Goal: Information Seeking & Learning: Learn about a topic

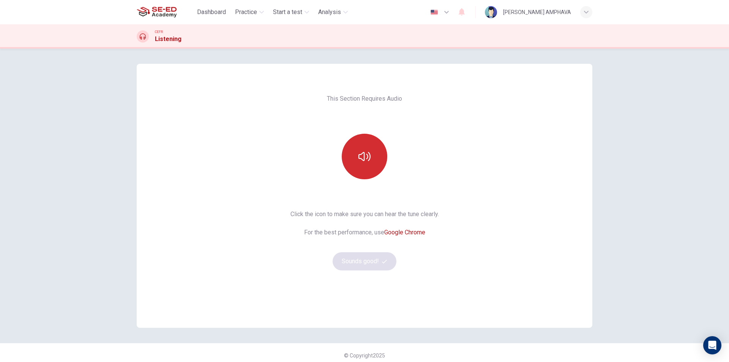
click at [369, 169] on button "button" at bounding box center [365, 157] width 46 height 46
click at [364, 153] on icon "button" at bounding box center [364, 156] width 12 height 12
click at [367, 257] on button "Sounds good!" at bounding box center [365, 261] width 64 height 18
click at [358, 149] on button "button" at bounding box center [365, 157] width 46 height 46
click at [363, 256] on button "Sounds good!" at bounding box center [365, 261] width 64 height 18
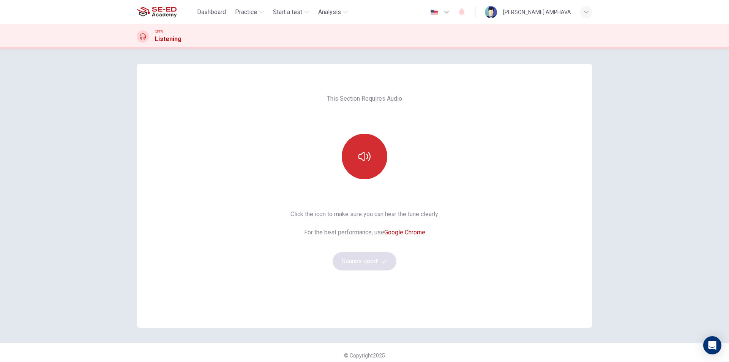
click at [366, 144] on button "button" at bounding box center [365, 157] width 46 height 46
drag, startPoint x: 352, startPoint y: 278, endPoint x: 354, endPoint y: 254, distance: 23.2
click at [352, 275] on div "This Section Requires Audio Click the icon to make sure you can hear the tune c…" at bounding box center [364, 196] width 161 height 264
click at [354, 254] on button "Sounds good!" at bounding box center [365, 261] width 64 height 18
click at [366, 168] on button "button" at bounding box center [365, 157] width 46 height 46
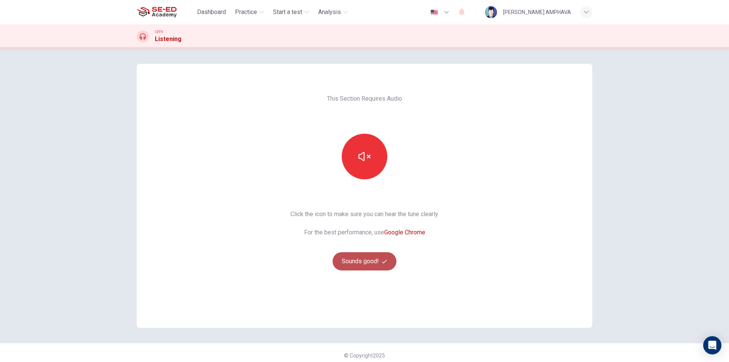
click at [358, 257] on button "Sounds good!" at bounding box center [365, 261] width 64 height 18
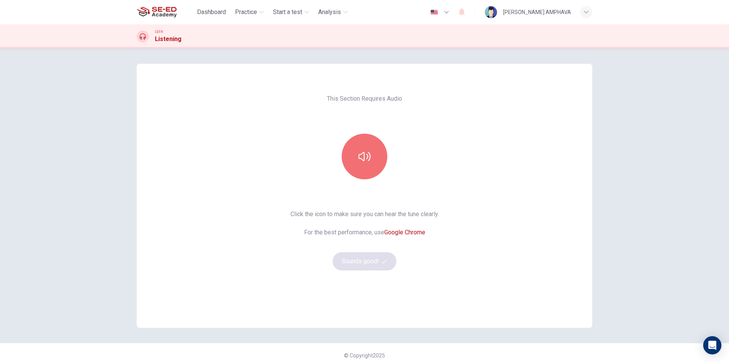
click at [366, 154] on icon "button" at bounding box center [364, 156] width 12 height 12
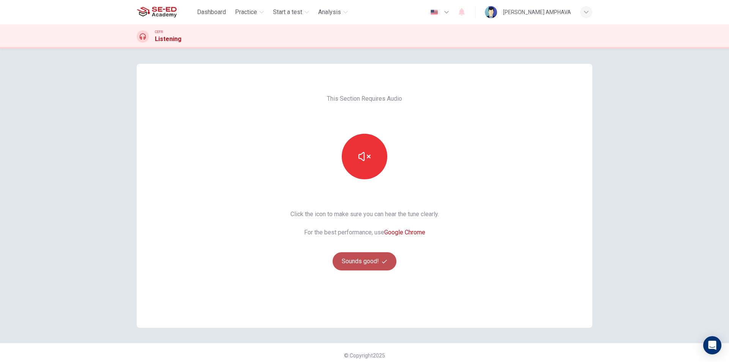
click at [372, 263] on button "Sounds good!" at bounding box center [365, 261] width 64 height 18
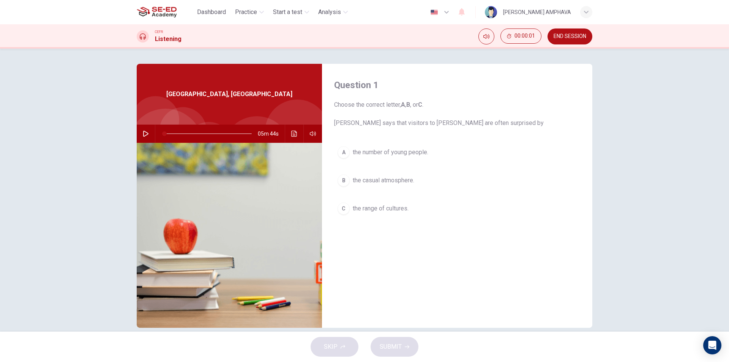
click at [386, 148] on span "the number of young people." at bounding box center [391, 152] width 76 height 9
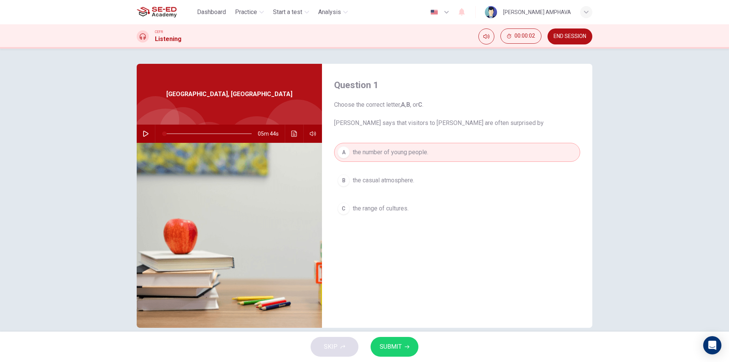
click at [390, 345] on span "SUBMIT" at bounding box center [391, 346] width 22 height 11
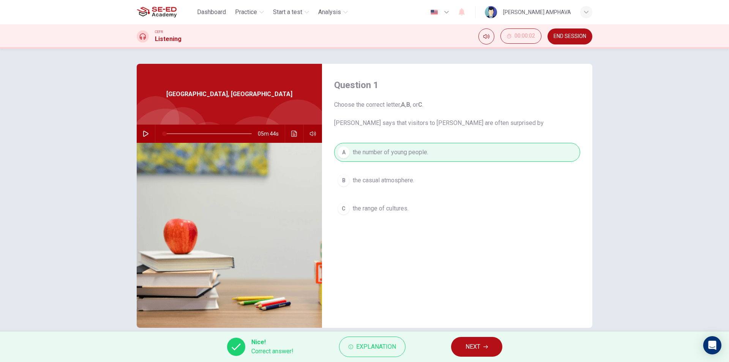
click at [489, 347] on button "NEXT" at bounding box center [476, 347] width 51 height 20
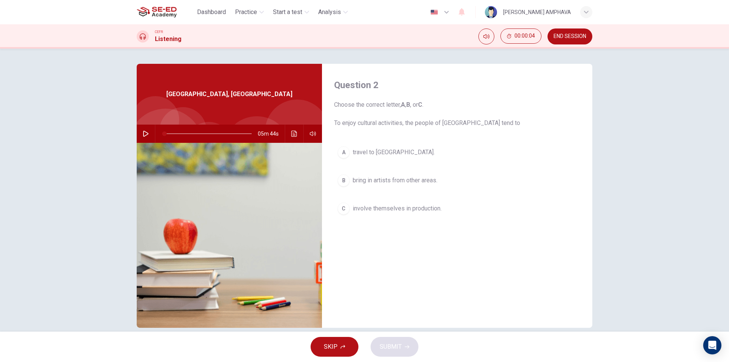
click at [406, 208] on span "involve themselves in production." at bounding box center [397, 208] width 89 height 9
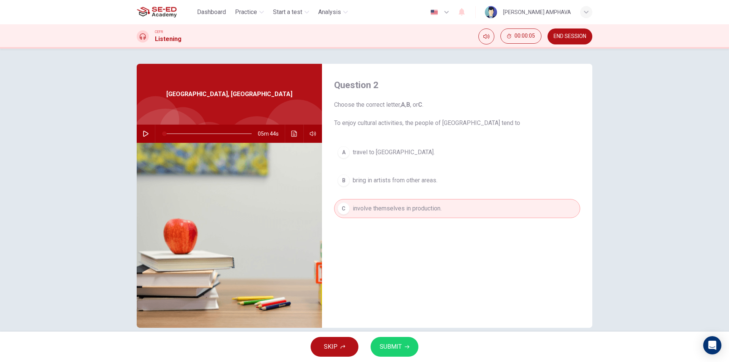
click at [405, 349] on icon "button" at bounding box center [407, 346] width 5 height 5
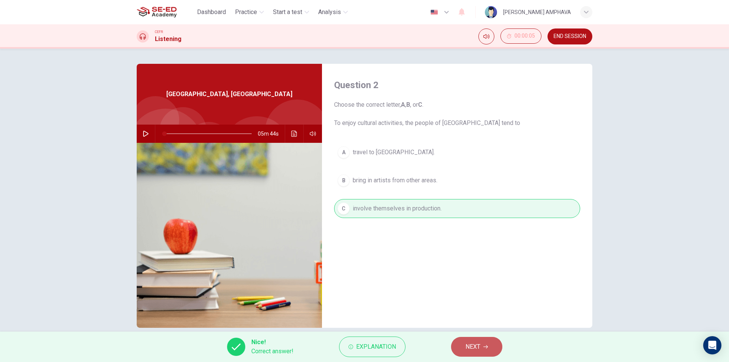
click at [477, 352] on button "NEXT" at bounding box center [476, 347] width 51 height 20
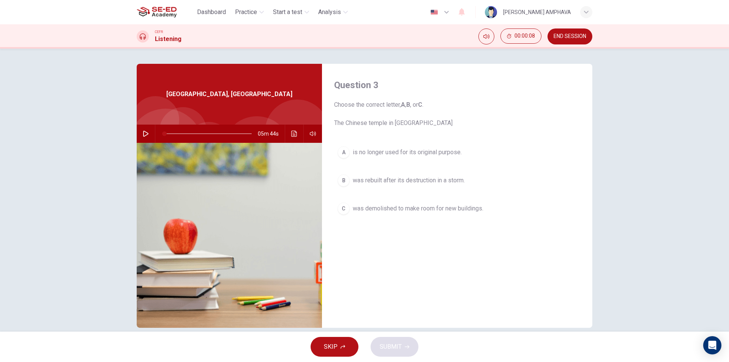
drag, startPoint x: 439, startPoint y: 183, endPoint x: 437, endPoint y: 210, distance: 27.1
click at [439, 181] on span "was rebuilt after its destruction in a storm." at bounding box center [409, 180] width 112 height 9
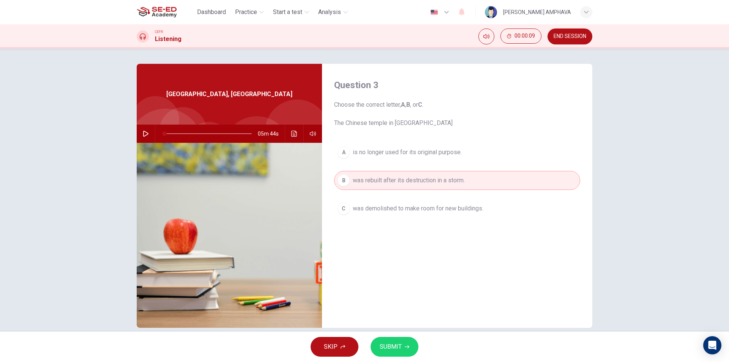
click at [408, 348] on icon "button" at bounding box center [407, 346] width 5 height 5
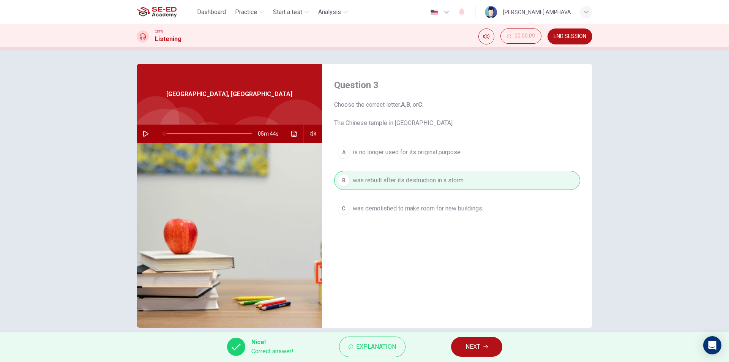
click at [467, 348] on span "NEXT" at bounding box center [473, 346] width 15 height 11
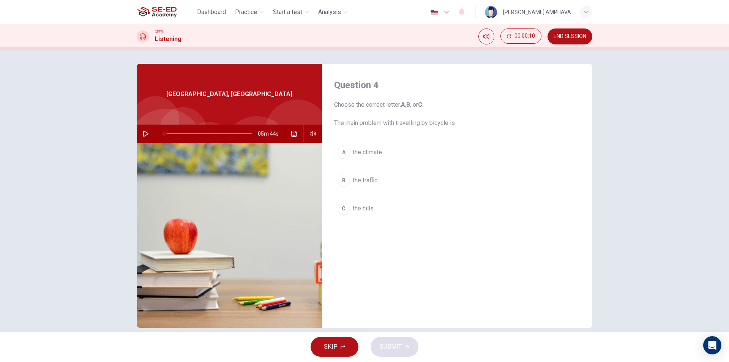
click at [379, 152] on span "the climate." at bounding box center [368, 152] width 30 height 9
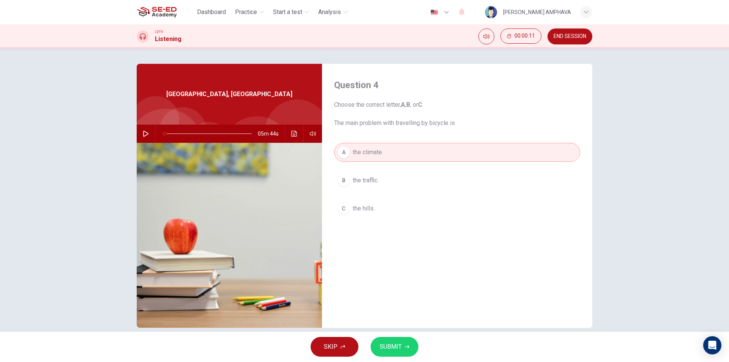
click at [406, 341] on button "SUBMIT" at bounding box center [395, 347] width 48 height 20
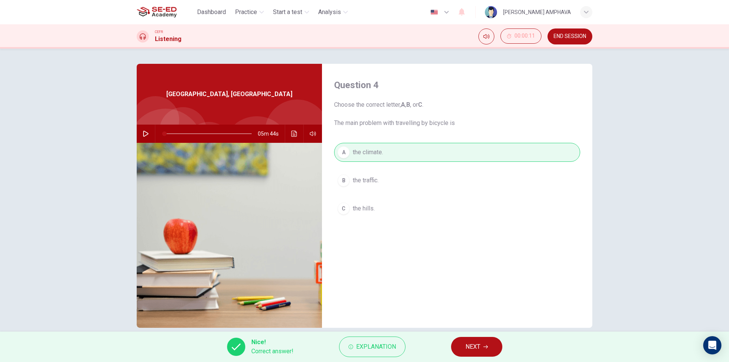
click at [477, 342] on span "NEXT" at bounding box center [473, 346] width 15 height 11
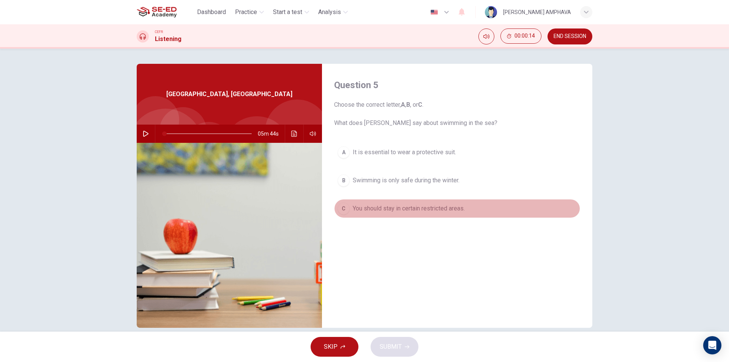
click at [414, 208] on span "You should stay in certain restricted areas." at bounding box center [409, 208] width 112 height 9
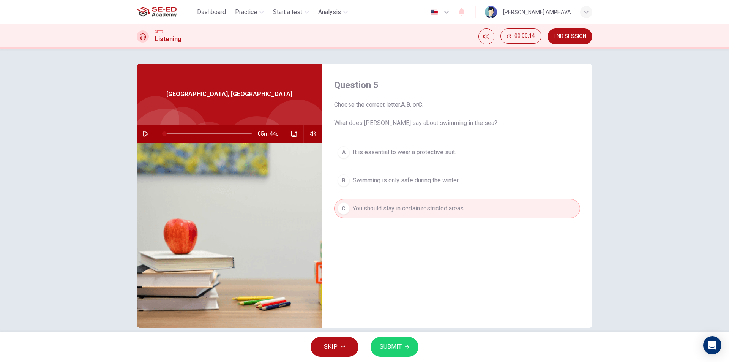
click at [396, 343] on span "SUBMIT" at bounding box center [391, 346] width 22 height 11
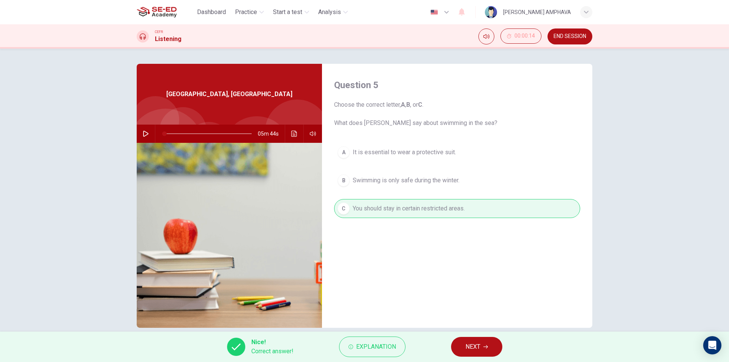
click at [453, 343] on button "NEXT" at bounding box center [476, 347] width 51 height 20
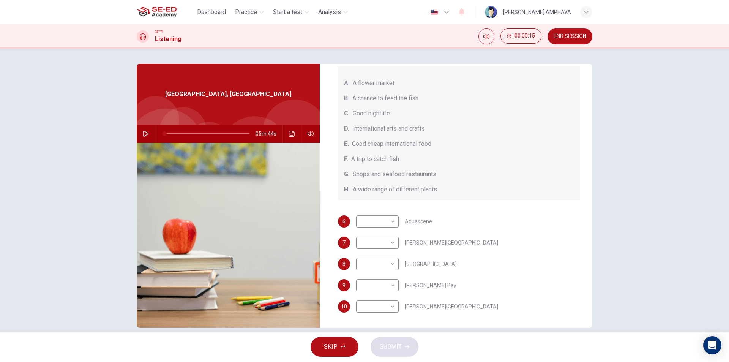
scroll to position [11, 0]
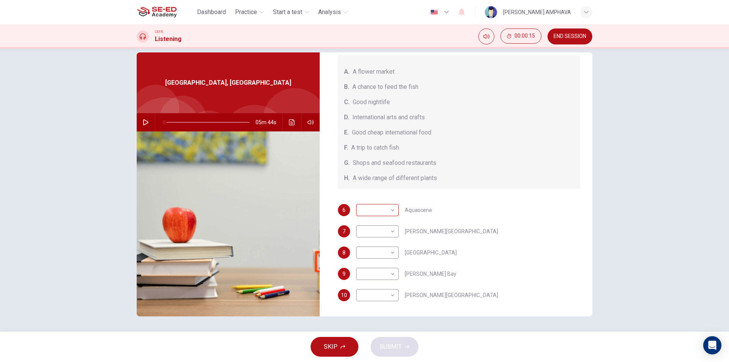
click at [382, 215] on body "This site uses cookies, as explained in our Privacy Policy . If you agree to th…" at bounding box center [364, 181] width 729 height 362
drag, startPoint x: 238, startPoint y: 125, endPoint x: 229, endPoint y: 123, distance: 8.8
click at [237, 125] on div at bounding box center [364, 181] width 729 height 362
click at [229, 122] on div "A B C D E F G H" at bounding box center [364, 181] width 729 height 362
click at [222, 120] on span at bounding box center [206, 122] width 85 height 11
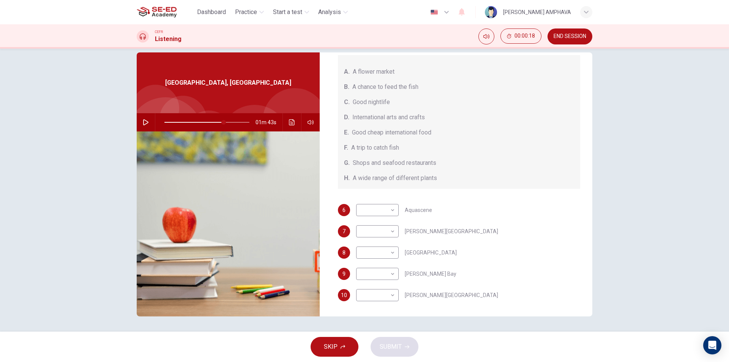
click at [140, 119] on button "button" at bounding box center [146, 122] width 12 height 18
click at [387, 207] on body "This site uses cookies, as explained in our Privacy Policy . If you agree to th…" at bounding box center [364, 181] width 729 height 362
click at [371, 236] on li "B" at bounding box center [375, 234] width 43 height 12
type input "72"
type input "B"
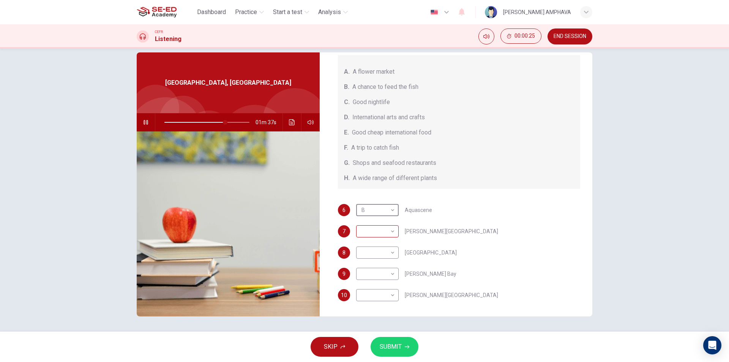
click at [374, 237] on body "This site uses cookies, as explained in our Privacy Policy . If you agree to th…" at bounding box center [364, 181] width 729 height 362
type input "74"
drag, startPoint x: 361, startPoint y: 285, endPoint x: 358, endPoint y: 295, distance: 10.1
click at [358, 295] on ul "A B C D E F G H" at bounding box center [375, 285] width 43 height 97
click at [358, 295] on li "E" at bounding box center [375, 292] width 43 height 12
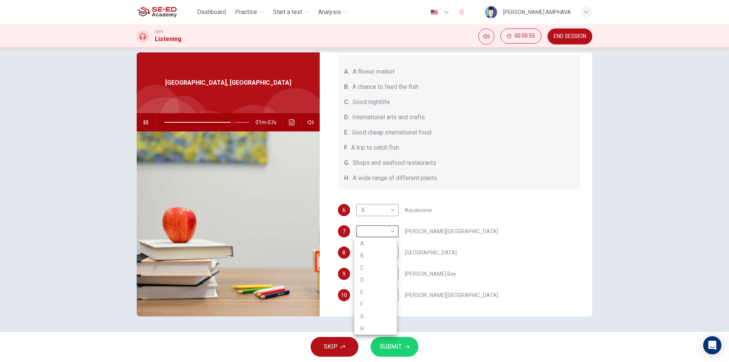
type input "80"
type input "E"
click at [374, 253] on body "This site uses cookies, as explained in our Privacy Policy . If you agree to th…" at bounding box center [364, 181] width 729 height 362
click at [371, 338] on li "G" at bounding box center [375, 338] width 43 height 12
type input "85"
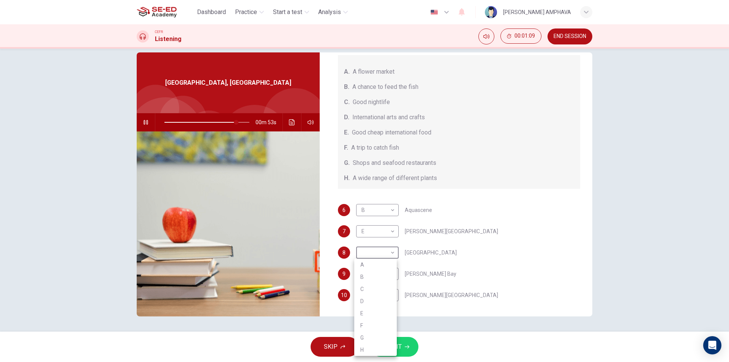
type input "G"
click at [377, 270] on body "This site uses cookies, as explained in our Privacy Policy . If you agree to th…" at bounding box center [364, 181] width 729 height 362
drag, startPoint x: 365, startPoint y: 351, endPoint x: 365, endPoint y: 300, distance: 50.9
click at [365, 351] on li "H" at bounding box center [375, 350] width 43 height 12
type input "88"
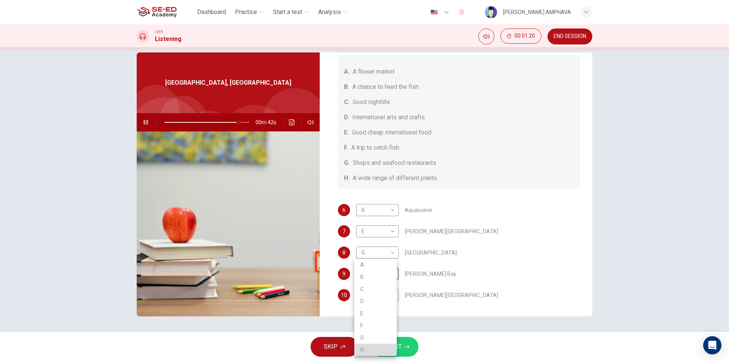
type input "H"
click at [367, 297] on body "This site uses cookies, as explained in our Privacy Policy . If you agree to th…" at bounding box center [364, 181] width 729 height 362
click at [372, 294] on li "C" at bounding box center [375, 289] width 43 height 12
type input "89"
type input "C"
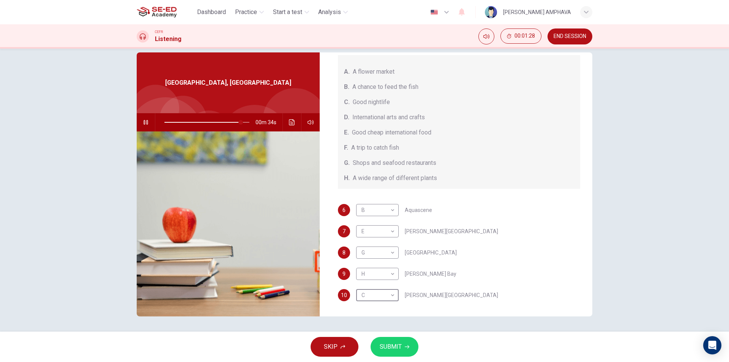
click at [390, 343] on span "SUBMIT" at bounding box center [391, 346] width 22 height 11
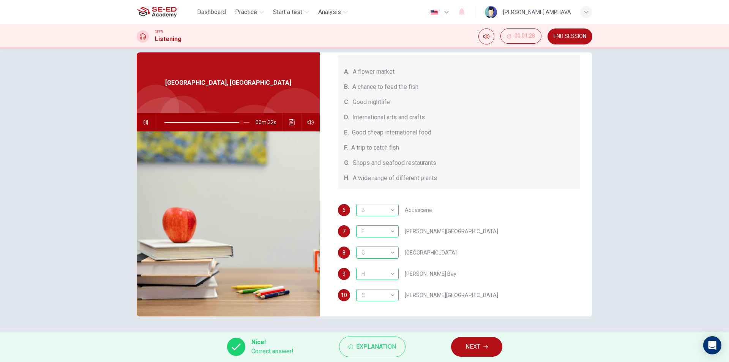
type input "91"
click at [464, 347] on button "NEXT" at bounding box center [476, 347] width 51 height 20
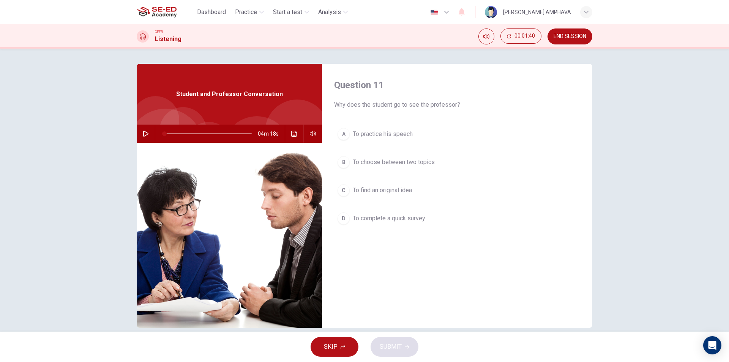
click at [137, 132] on div "04m 18s" at bounding box center [229, 134] width 185 height 18
click at [144, 132] on icon "button" at bounding box center [145, 134] width 5 height 6
drag, startPoint x: 120, startPoint y: 134, endPoint x: 43, endPoint y: 128, distance: 76.9
click at [49, 130] on div "Question 11 Why does the student go to see the professor? A To practice his spe…" at bounding box center [364, 190] width 729 height 283
click at [383, 132] on span "To practice his speech" at bounding box center [383, 133] width 60 height 9
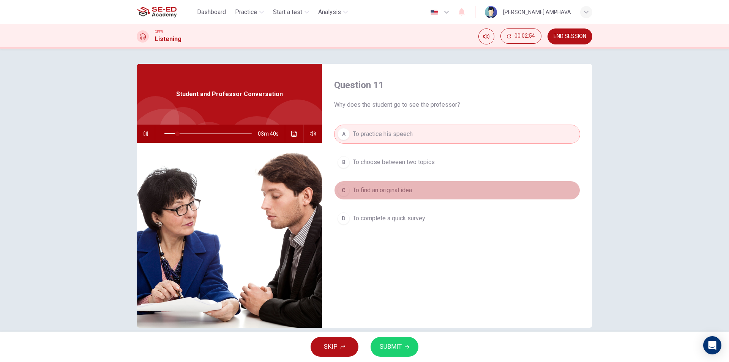
click at [385, 194] on span "To find an original idea" at bounding box center [382, 190] width 59 height 9
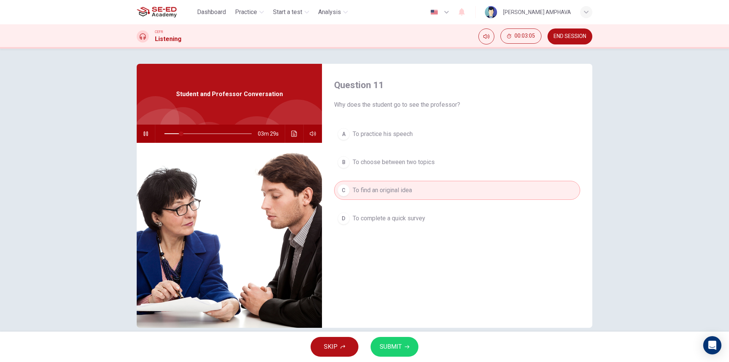
click at [385, 150] on div "A To practice his speech B To choose between two topics C To find an original i…" at bounding box center [457, 184] width 246 height 118
click at [380, 166] on span "To choose between two topics" at bounding box center [394, 162] width 82 height 9
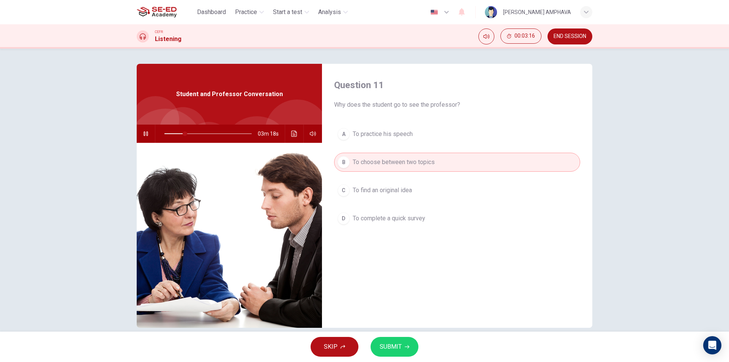
click at [410, 341] on button "SUBMIT" at bounding box center [395, 347] width 48 height 20
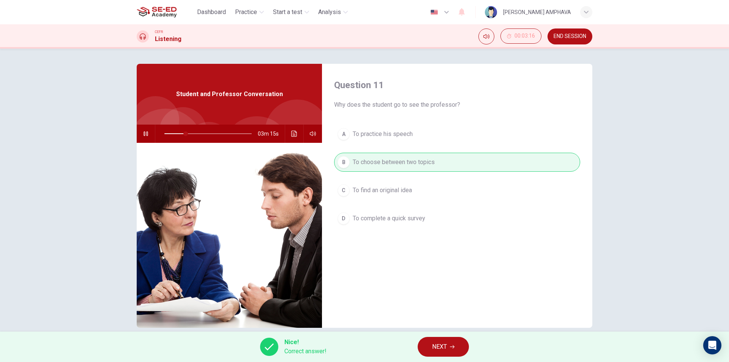
click at [448, 352] on button "NEXT" at bounding box center [443, 347] width 51 height 20
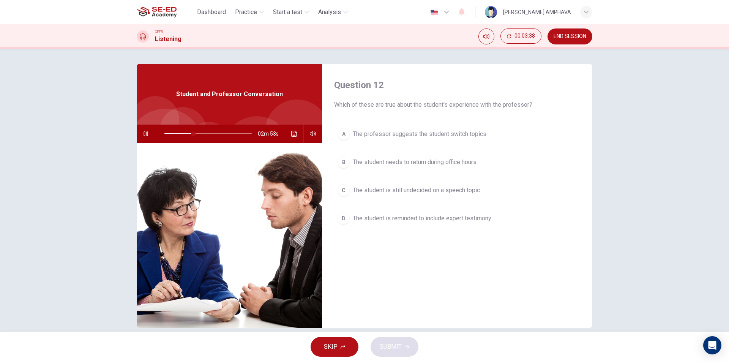
click at [434, 127] on button "A The professor suggests the student switch topics" at bounding box center [457, 134] width 246 height 19
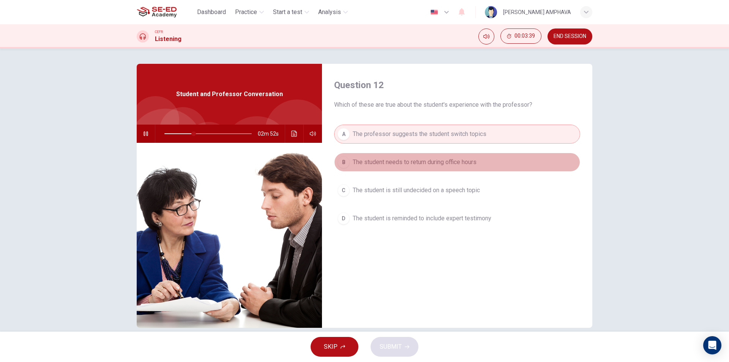
click at [404, 163] on span "The student needs to return during office hours" at bounding box center [415, 162] width 124 height 9
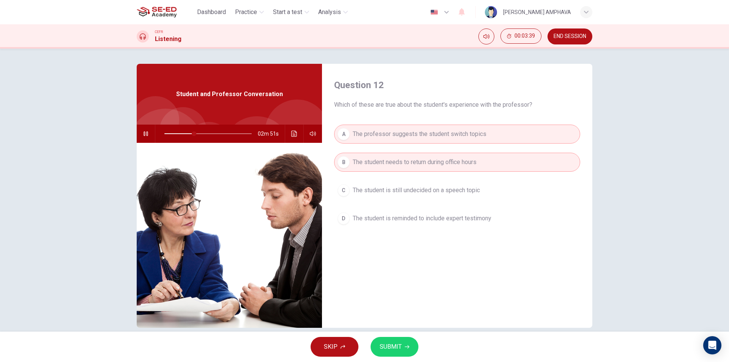
drag, startPoint x: 410, startPoint y: 112, endPoint x: 398, endPoint y: 138, distance: 28.2
click at [399, 127] on div "Question 12 Which of these are true about the student's experience with the pro…" at bounding box center [457, 196] width 270 height 264
click at [398, 165] on span "The student needs to return during office hours" at bounding box center [415, 162] width 124 height 9
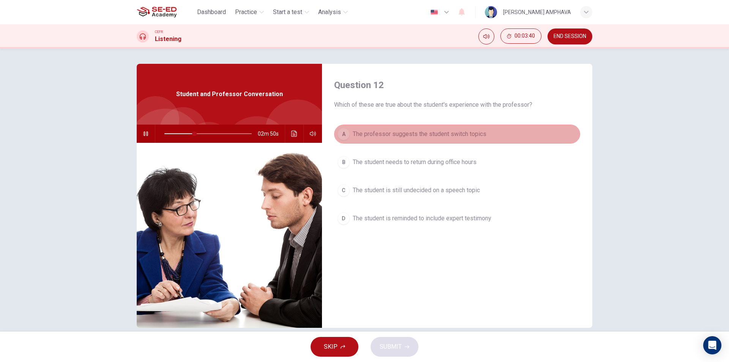
click at [408, 131] on span "The professor suggests the student switch topics" at bounding box center [420, 133] width 134 height 9
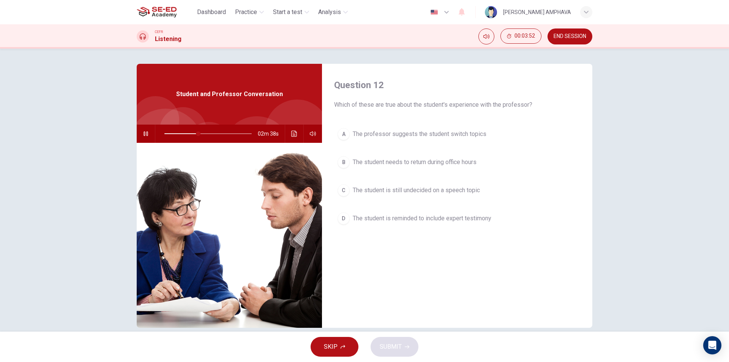
click at [419, 194] on span "The student is still undecided on a speech topic" at bounding box center [416, 190] width 127 height 9
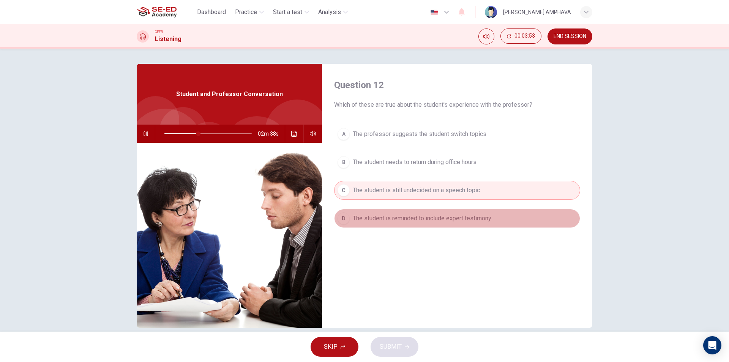
click at [420, 212] on button "D The student is reminded to include expert testimony" at bounding box center [457, 218] width 246 height 19
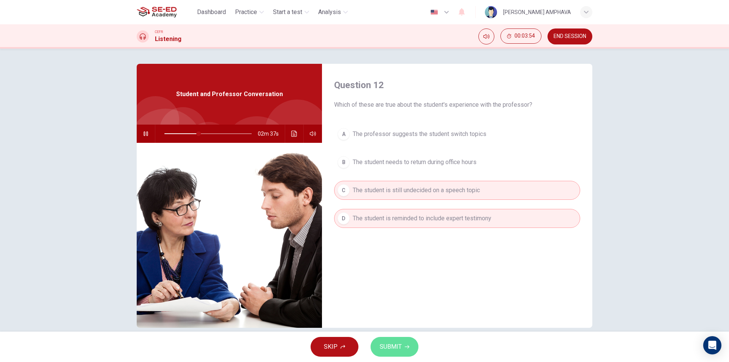
click at [395, 345] on span "SUBMIT" at bounding box center [391, 346] width 22 height 11
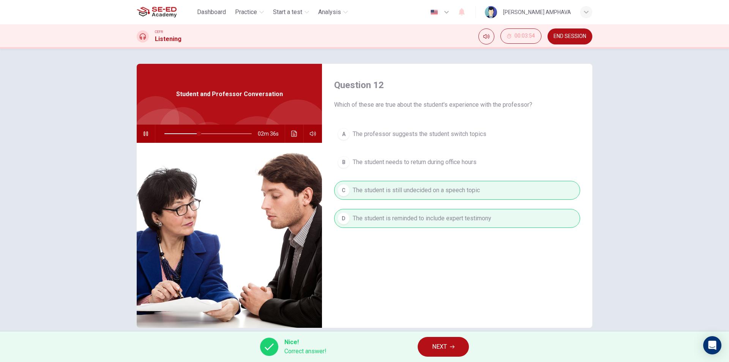
click at [456, 348] on button "NEXT" at bounding box center [443, 347] width 51 height 20
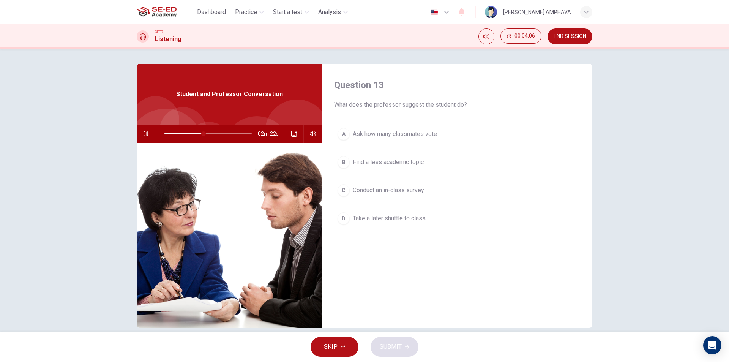
click at [389, 186] on span "Conduct an in-class survey" at bounding box center [388, 190] width 71 height 9
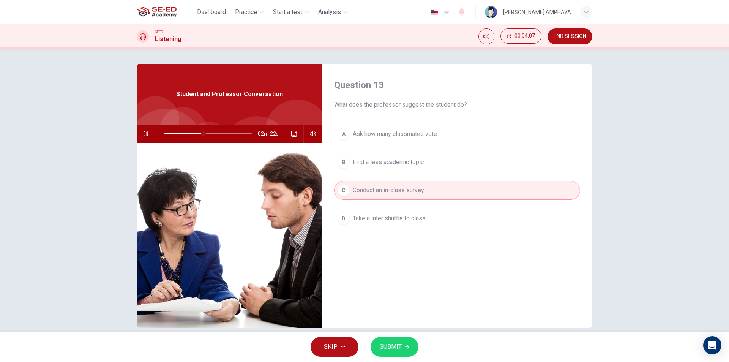
click at [384, 347] on span "SUBMIT" at bounding box center [391, 346] width 22 height 11
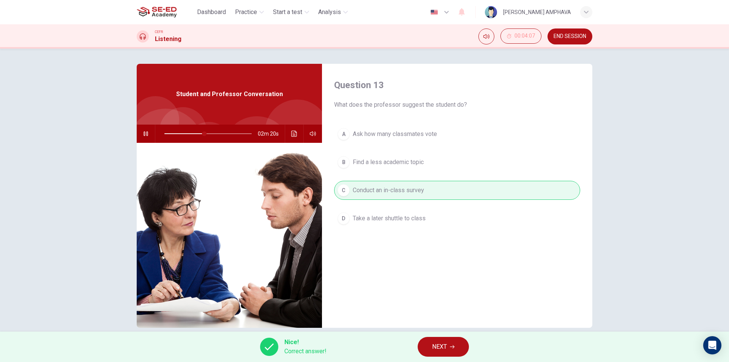
click at [447, 344] on button "NEXT" at bounding box center [443, 347] width 51 height 20
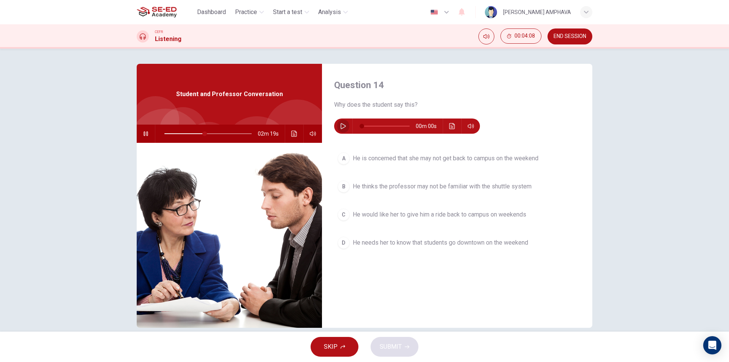
click at [343, 129] on button "button" at bounding box center [343, 125] width 12 height 15
click at [152, 132] on div "02m 18s" at bounding box center [229, 134] width 185 height 18
click at [144, 134] on icon "button" at bounding box center [146, 134] width 6 height 6
type input "47"
type input "0"
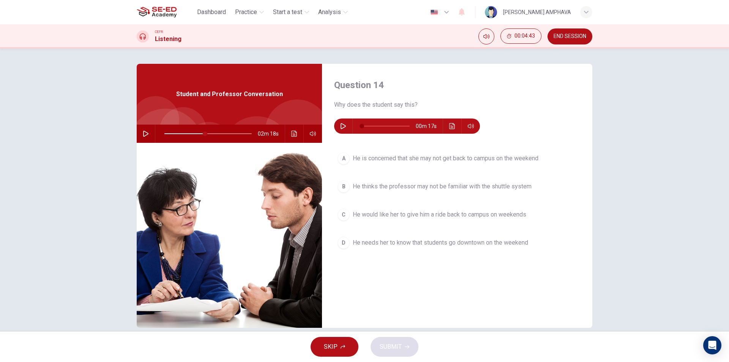
click at [378, 176] on div "A He is concerned that she may not get back to campus on the weekend B He think…" at bounding box center [457, 208] width 246 height 118
click at [374, 189] on span "He thinks the professor may not be familiar with the shuttle system" at bounding box center [442, 186] width 179 height 9
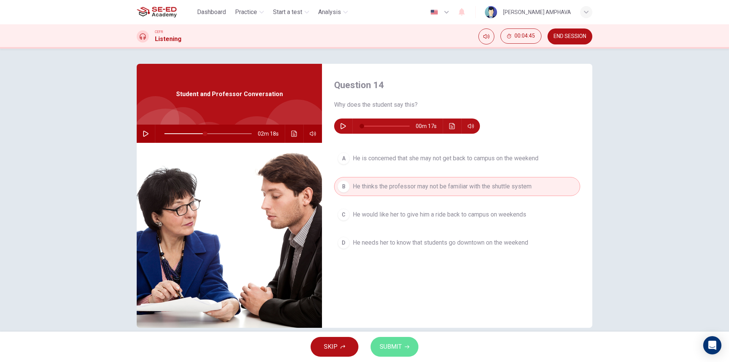
drag, startPoint x: 403, startPoint y: 355, endPoint x: 401, endPoint y: 351, distance: 4.4
click at [403, 355] on button "SUBMIT" at bounding box center [395, 347] width 48 height 20
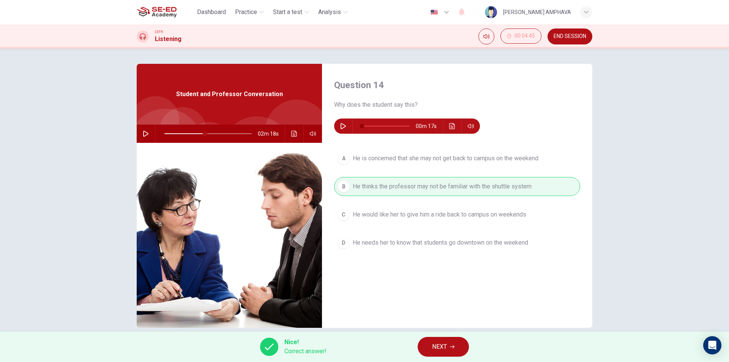
click at [437, 349] on span "NEXT" at bounding box center [439, 346] width 15 height 11
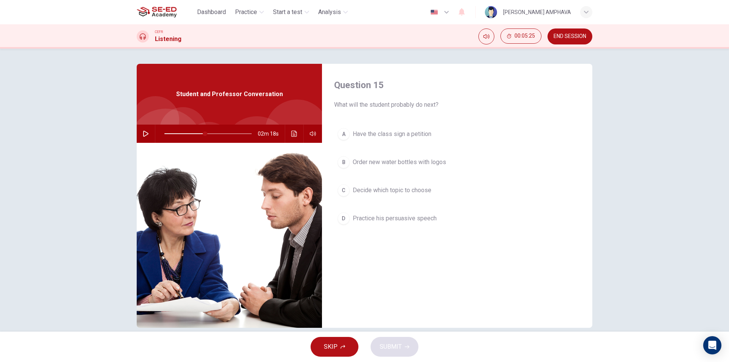
click at [133, 137] on div "Question 15 What will the student probably do next? A Have the class sign a pet…" at bounding box center [365, 196] width 480 height 264
click at [141, 134] on button "button" at bounding box center [146, 134] width 12 height 18
click at [392, 189] on span "Decide which topic to choose" at bounding box center [392, 190] width 79 height 9
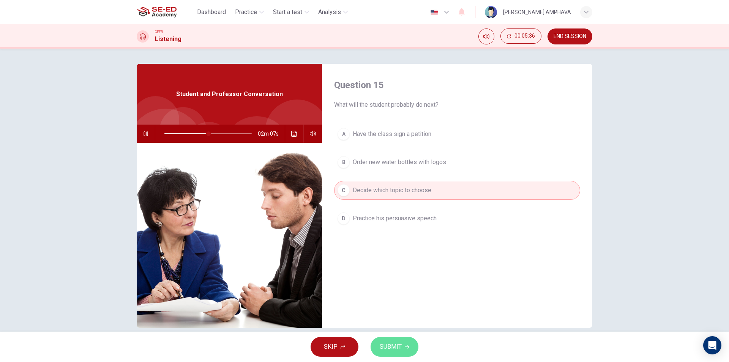
click at [386, 343] on span "SUBMIT" at bounding box center [391, 346] width 22 height 11
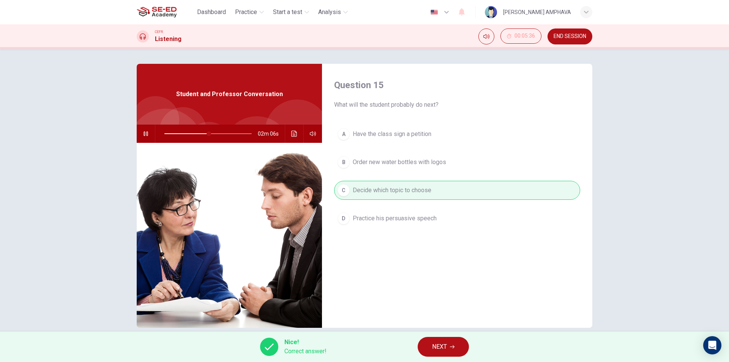
type input "51"
click at [434, 350] on span "NEXT" at bounding box center [439, 346] width 15 height 11
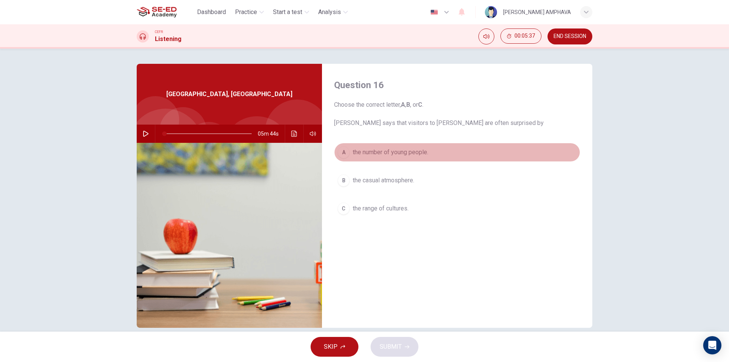
click at [393, 153] on span "the number of young people." at bounding box center [391, 152] width 76 height 9
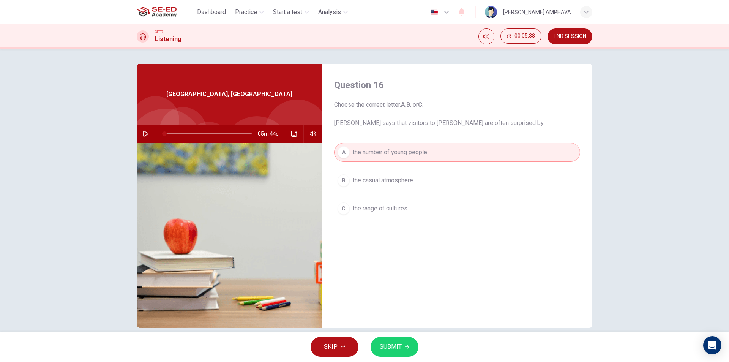
click at [393, 346] on span "SUBMIT" at bounding box center [391, 346] width 22 height 11
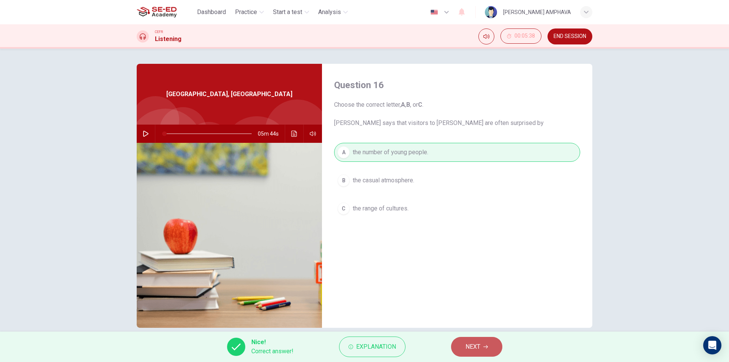
click at [476, 347] on span "NEXT" at bounding box center [473, 346] width 15 height 11
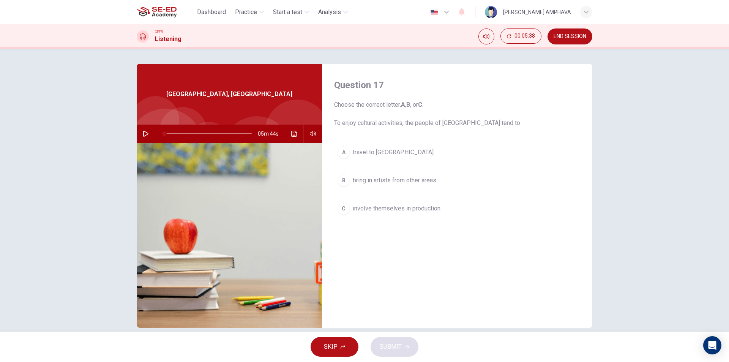
click at [402, 154] on span "travel to southern Australia." at bounding box center [394, 152] width 82 height 9
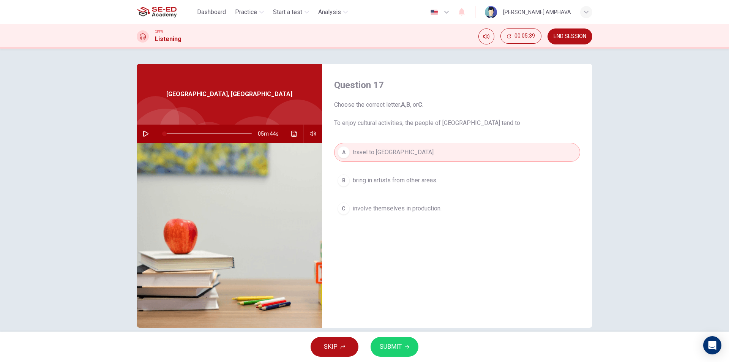
click at [392, 191] on div "A travel to southern Australia. B bring in artists from other areas. C involve …" at bounding box center [457, 188] width 246 height 90
click at [401, 184] on span "bring in artists from other areas." at bounding box center [395, 180] width 85 height 9
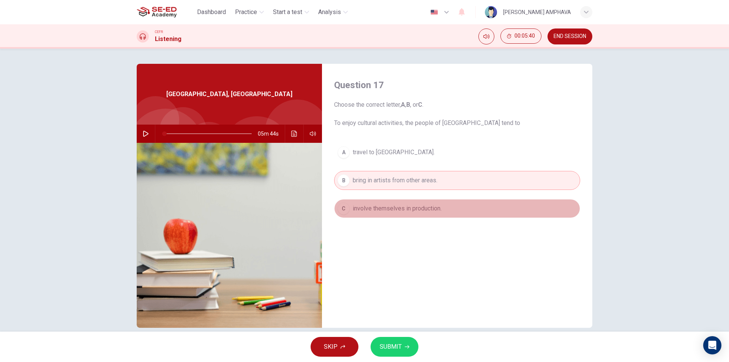
click at [404, 206] on span "involve themselves in production." at bounding box center [397, 208] width 89 height 9
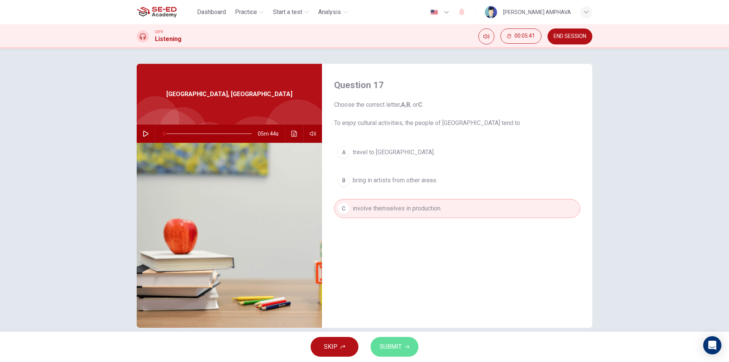
click at [397, 347] on span "SUBMIT" at bounding box center [391, 346] width 22 height 11
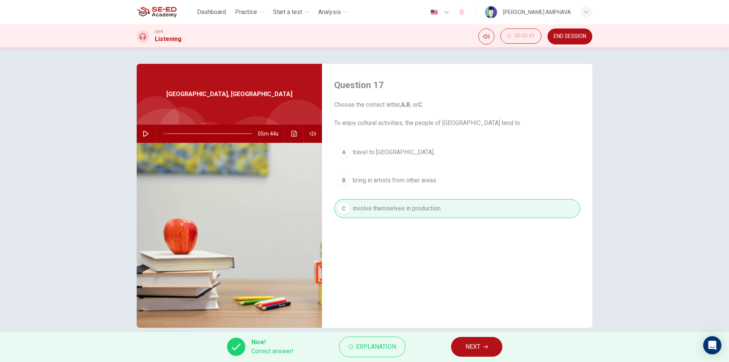
click at [452, 343] on button "NEXT" at bounding box center [476, 347] width 51 height 20
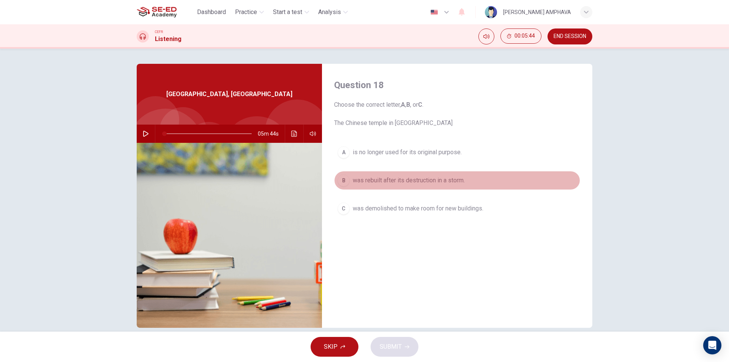
click at [429, 182] on span "was rebuilt after its destruction in a storm." at bounding box center [409, 180] width 112 height 9
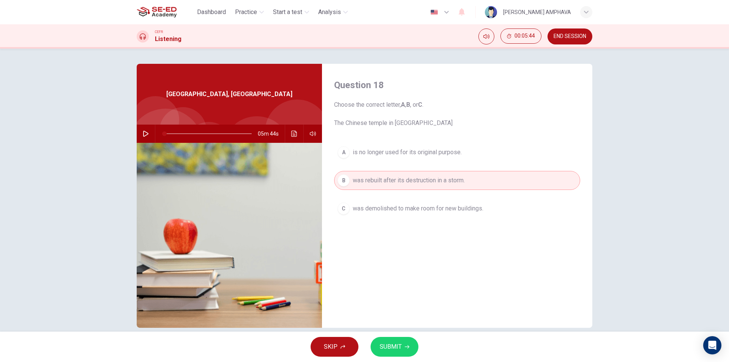
click at [397, 345] on span "SUBMIT" at bounding box center [391, 346] width 22 height 11
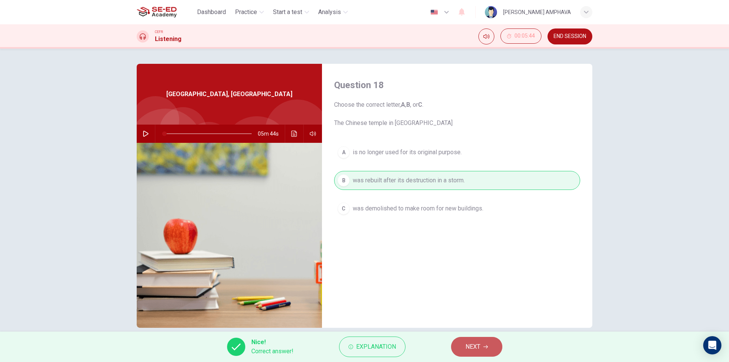
click at [461, 345] on button "NEXT" at bounding box center [476, 347] width 51 height 20
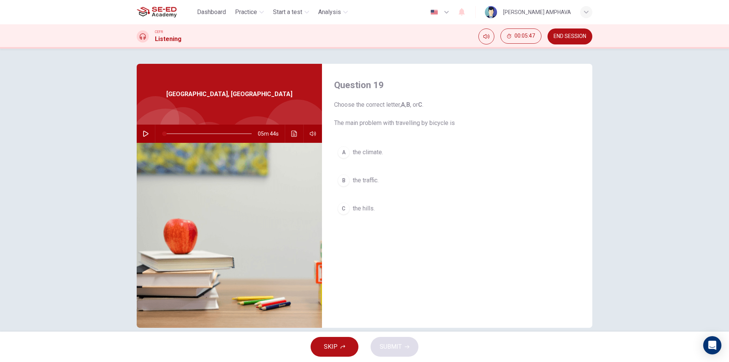
click at [369, 150] on span "the climate." at bounding box center [368, 152] width 30 height 9
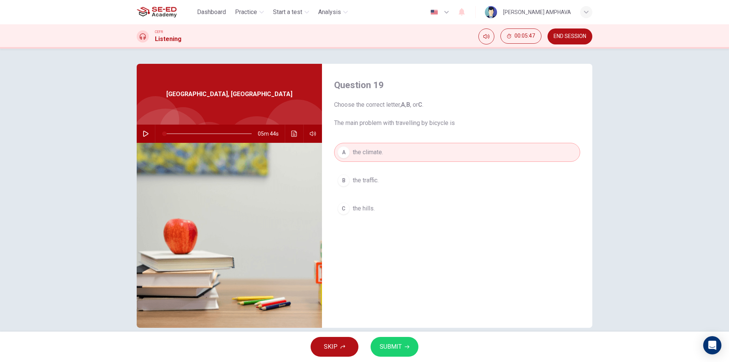
click at [397, 346] on span "SUBMIT" at bounding box center [391, 346] width 22 height 11
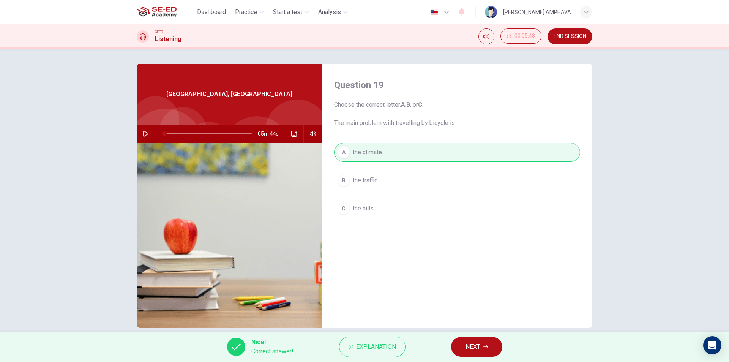
click at [459, 345] on button "NEXT" at bounding box center [476, 347] width 51 height 20
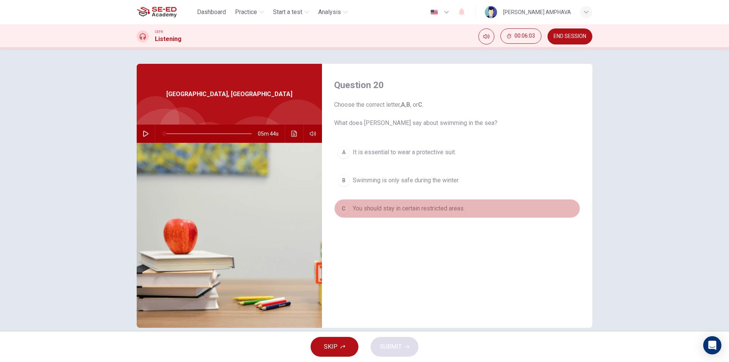
click at [431, 200] on button "C You should stay in certain restricted areas." at bounding box center [457, 208] width 246 height 19
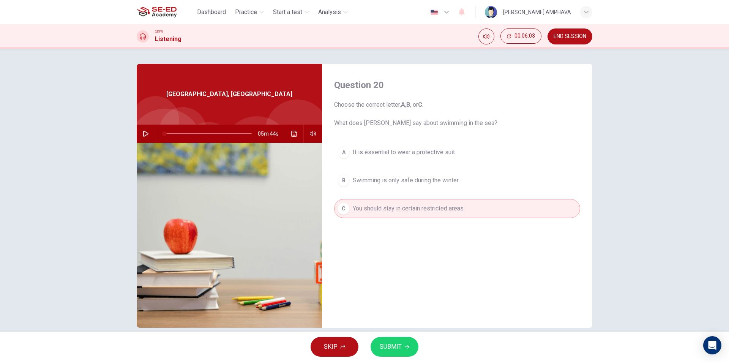
click at [381, 347] on span "SUBMIT" at bounding box center [391, 346] width 22 height 11
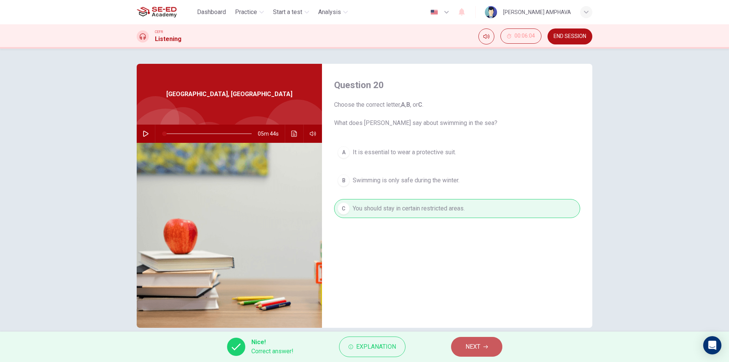
click at [495, 350] on button "NEXT" at bounding box center [476, 347] width 51 height 20
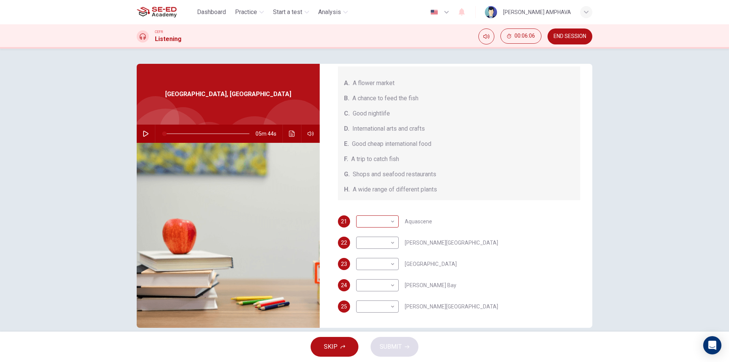
scroll to position [11, 0]
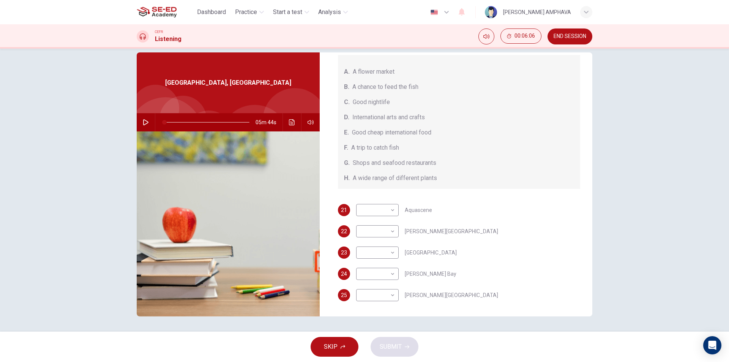
click at [384, 202] on div "Questions 21 - 25 Choose your answers from the box and write the correct letter…" at bounding box center [459, 99] width 267 height 264
click at [377, 208] on body "This site uses cookies, as explained in our Privacy Policy . If you agree to th…" at bounding box center [364, 181] width 729 height 362
click at [371, 231] on li "B" at bounding box center [375, 234] width 43 height 12
type input "B"
click at [373, 229] on body "This site uses cookies, as explained in our Privacy Policy . If you agree to th…" at bounding box center [364, 181] width 729 height 362
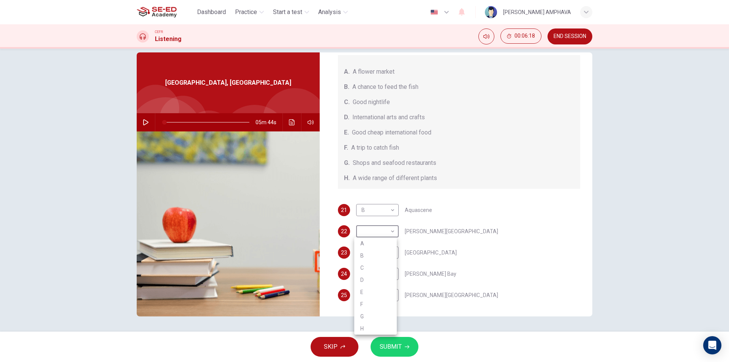
click at [369, 295] on li "E" at bounding box center [375, 292] width 43 height 12
type input "E"
click at [383, 252] on body "This site uses cookies, as explained in our Privacy Policy . If you agree to th…" at bounding box center [364, 181] width 729 height 362
click at [362, 335] on li "G" at bounding box center [375, 338] width 43 height 12
type input "G"
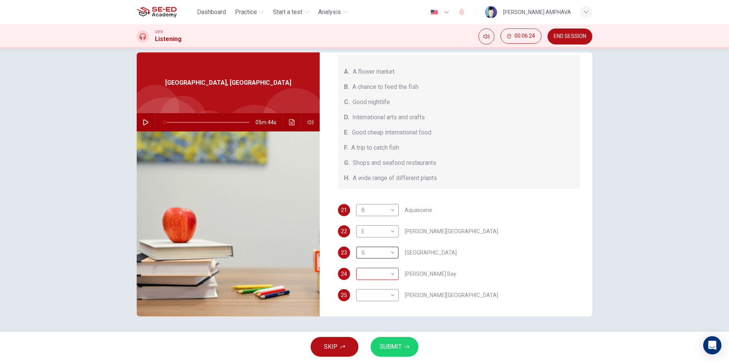
click at [380, 269] on body "This site uses cookies, as explained in our Privacy Policy . If you agree to th…" at bounding box center [364, 181] width 729 height 362
drag, startPoint x: 358, startPoint y: 349, endPoint x: 372, endPoint y: 317, distance: 34.0
click at [358, 349] on li "H" at bounding box center [375, 350] width 43 height 12
type input "H"
click at [374, 297] on body "This site uses cookies, as explained in our Privacy Policy . If you agree to th…" at bounding box center [364, 181] width 729 height 362
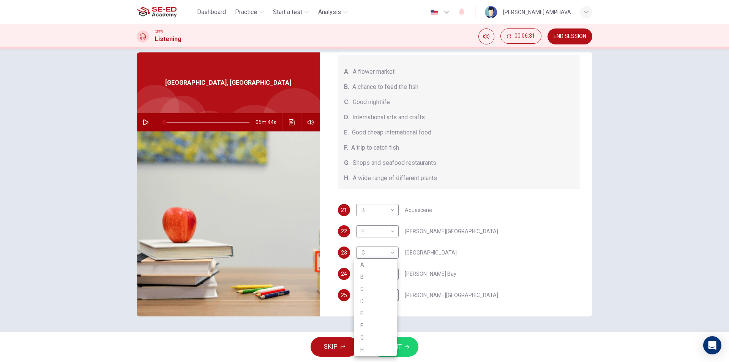
click at [364, 287] on li "C" at bounding box center [375, 289] width 43 height 12
type input "C"
click at [388, 339] on button "SUBMIT" at bounding box center [395, 347] width 48 height 20
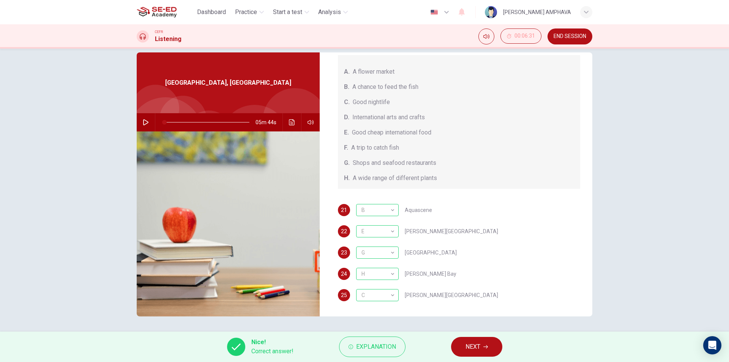
click at [461, 345] on button "NEXT" at bounding box center [476, 347] width 51 height 20
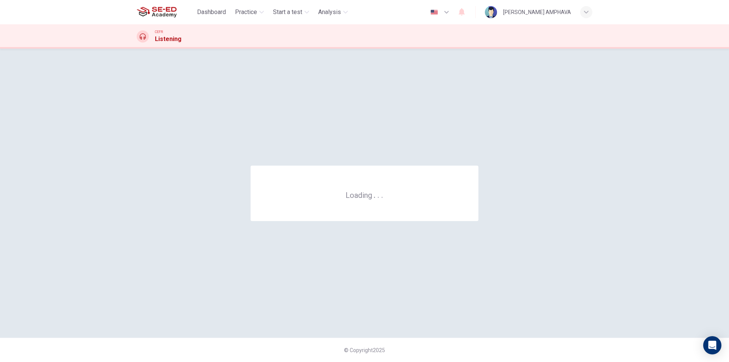
scroll to position [0, 0]
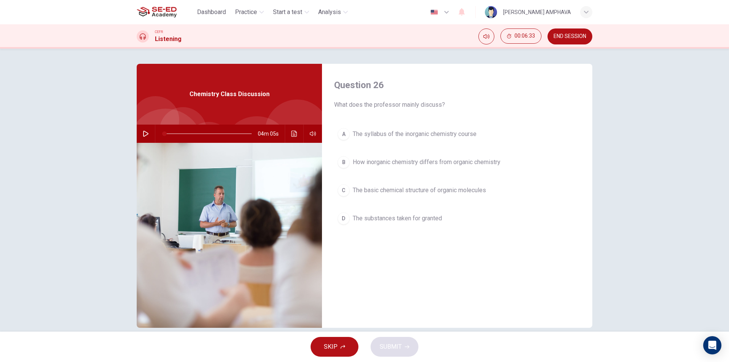
click at [563, 37] on span "END SESSION" at bounding box center [570, 36] width 33 height 6
